Goal: Transaction & Acquisition: Purchase product/service

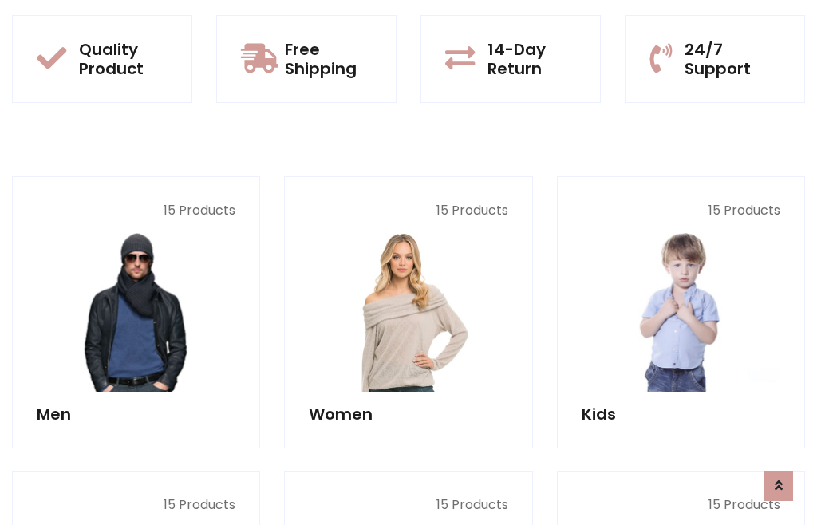
scroll to position [1300, 0]
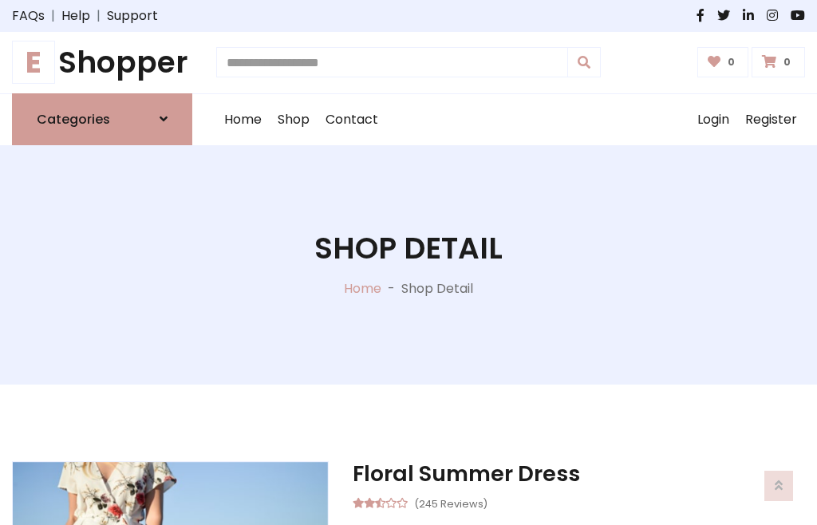
click at [102, 62] on h1 "E Shopper" at bounding box center [102, 63] width 180 height 36
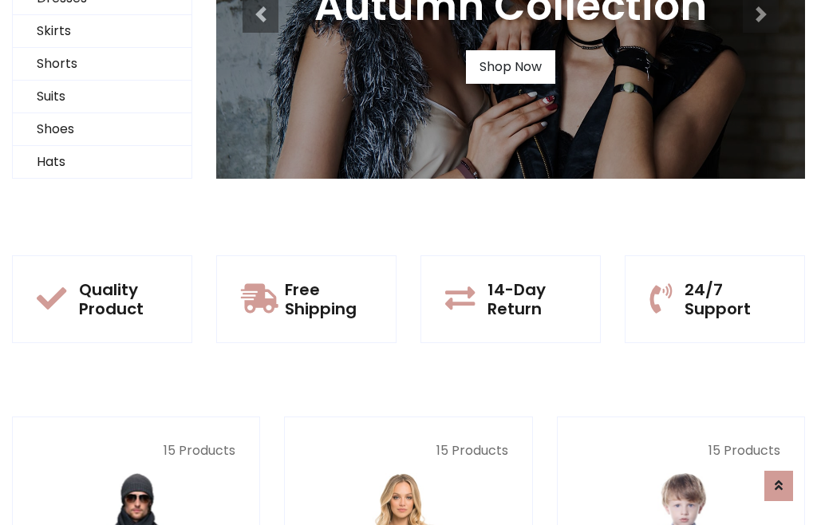
scroll to position [154, 0]
